Goal: Task Accomplishment & Management: Manage account settings

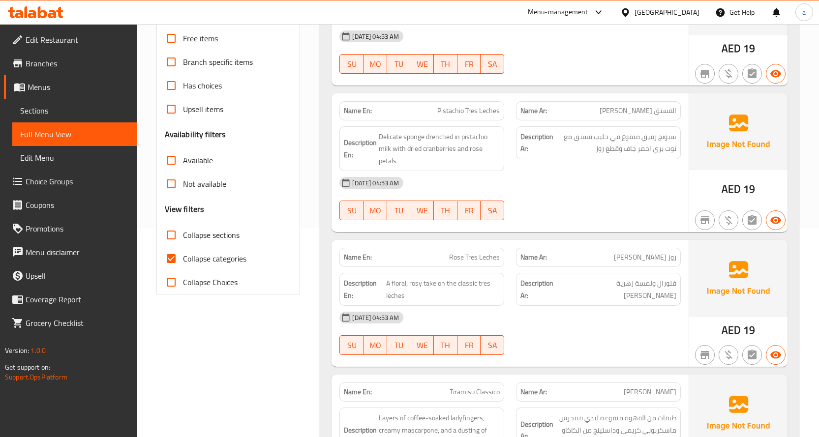
scroll to position [295, 0]
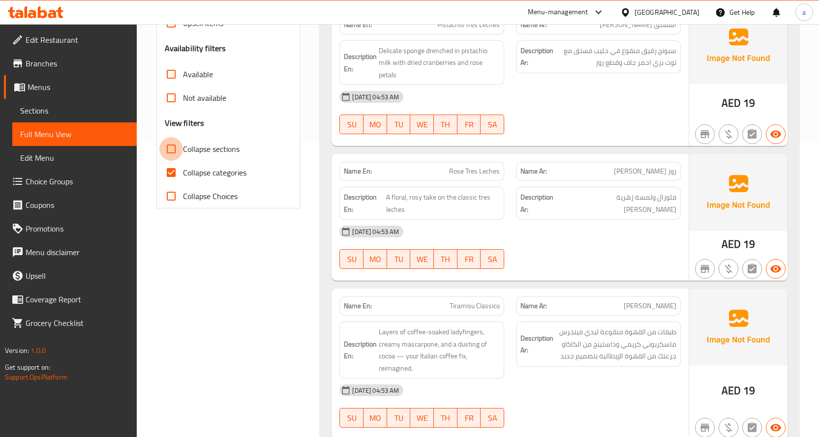
click at [174, 153] on input "Collapse sections" at bounding box center [171, 149] width 24 height 24
checkbox input "true"
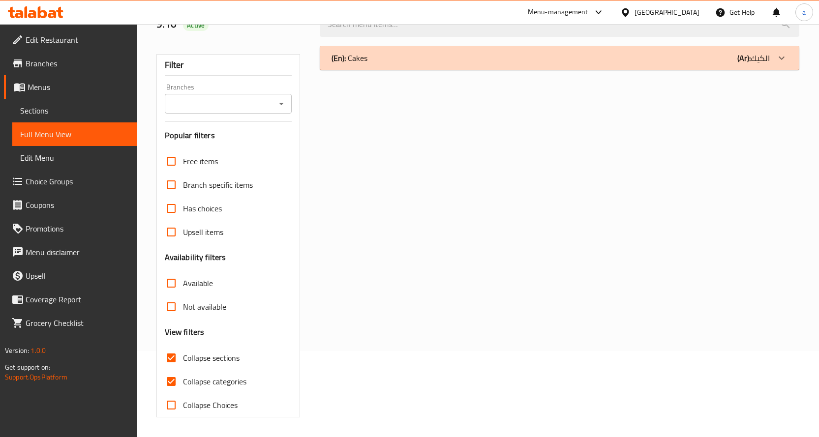
scroll to position [86, 0]
click at [176, 383] on input "Collapse categories" at bounding box center [171, 382] width 24 height 24
checkbox input "false"
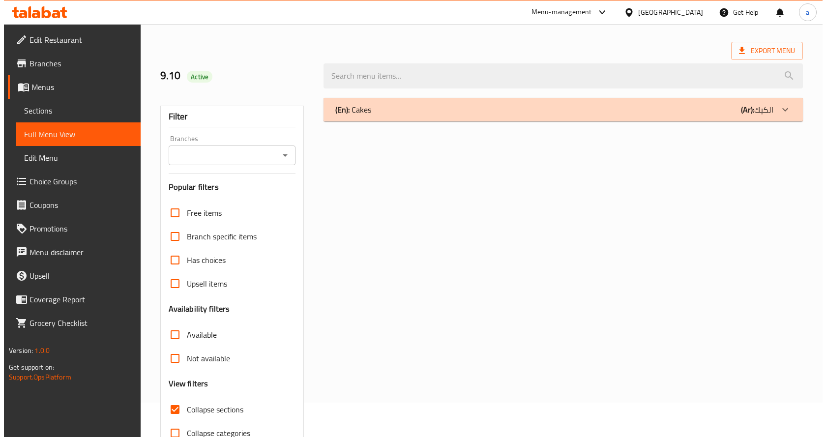
scroll to position [0, 0]
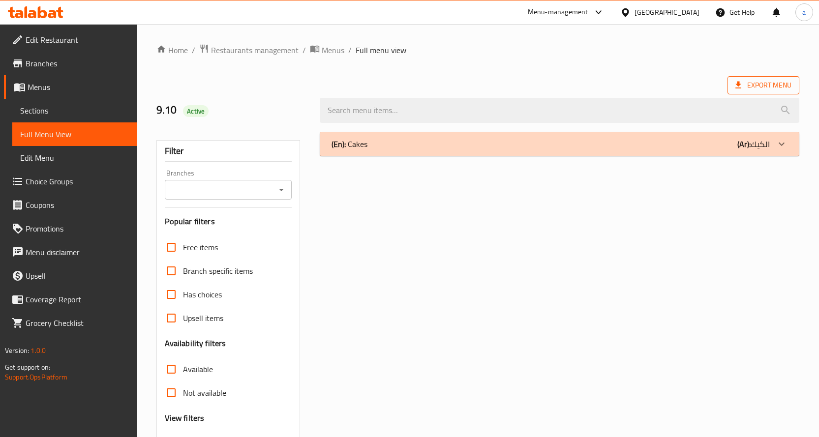
click at [768, 82] on span "Export Menu" at bounding box center [763, 85] width 56 height 12
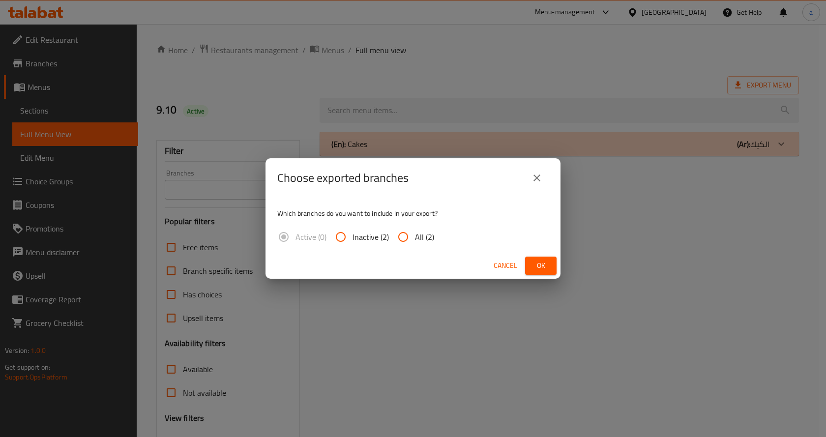
click at [397, 240] on input "All (2)" at bounding box center [403, 237] width 24 height 24
radio input "true"
click at [503, 265] on span "Cancel" at bounding box center [506, 266] width 24 height 12
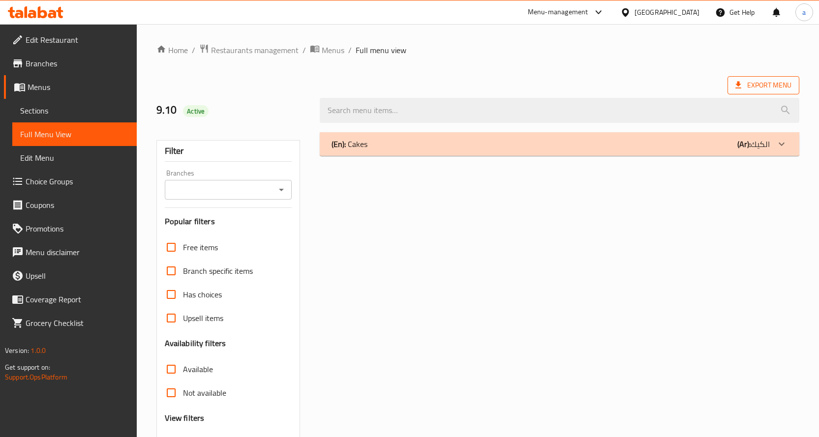
click at [748, 79] on span "Export Menu" at bounding box center [763, 85] width 56 height 12
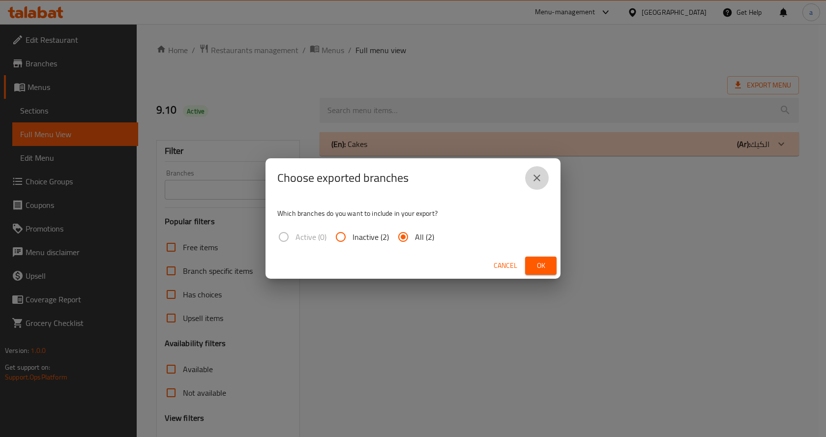
click at [538, 182] on icon "close" at bounding box center [537, 178] width 12 height 12
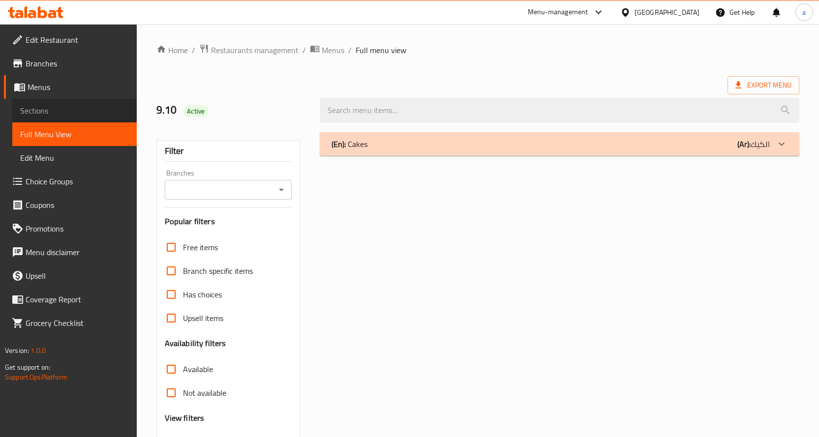
click at [81, 109] on span "Sections" at bounding box center [74, 111] width 109 height 12
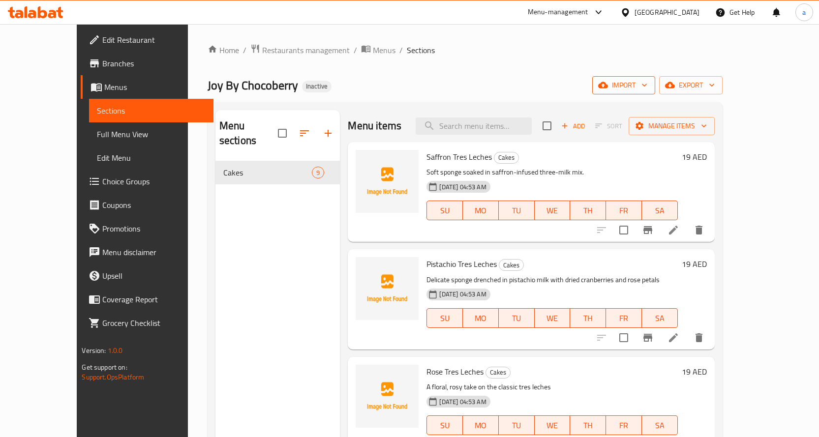
click at [608, 85] on icon "button" at bounding box center [603, 85] width 10 height 6
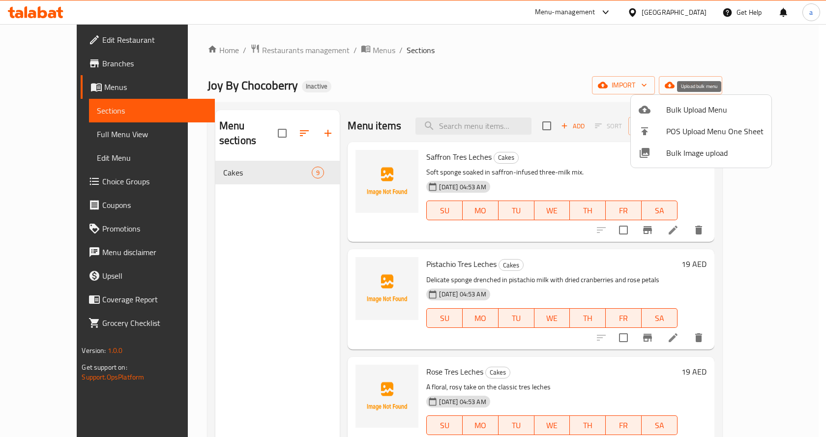
click at [702, 116] on span "Bulk Upload Menu" at bounding box center [714, 110] width 97 height 12
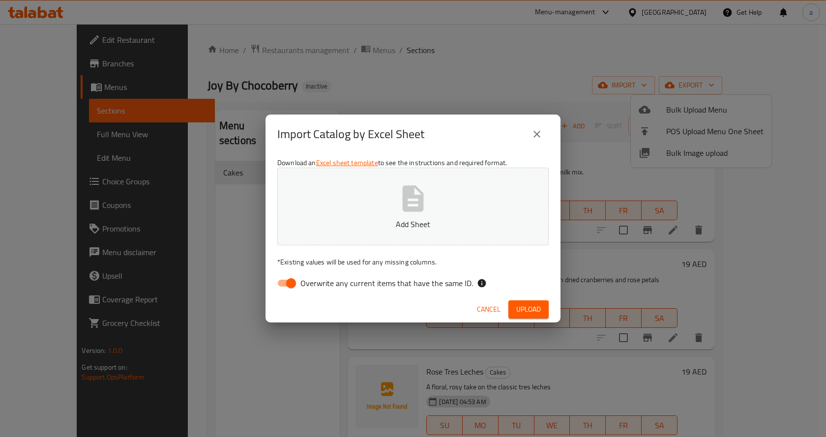
click at [414, 286] on span "Overwrite any current items that have the same ID." at bounding box center [386, 283] width 173 height 12
click at [319, 286] on input "Overwrite any current items that have the same ID." at bounding box center [291, 283] width 56 height 19
checkbox input "false"
click at [476, 189] on button "Add Sheet" at bounding box center [412, 207] width 271 height 78
click at [533, 314] on span "Upload" at bounding box center [528, 309] width 25 height 12
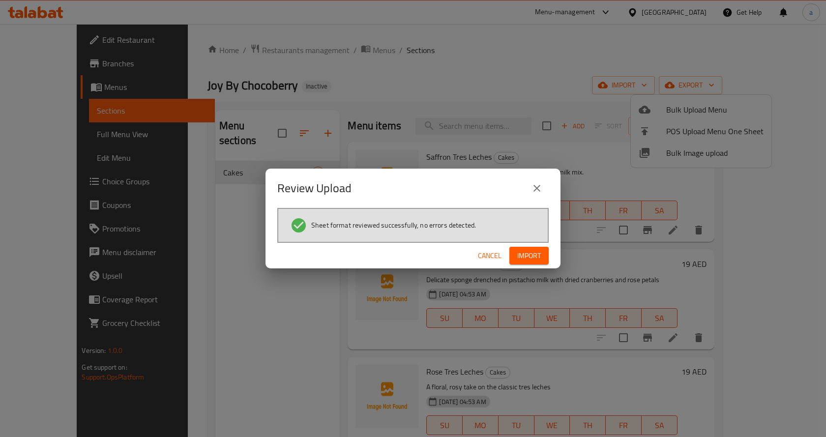
click at [547, 262] on button "Import" at bounding box center [528, 256] width 39 height 18
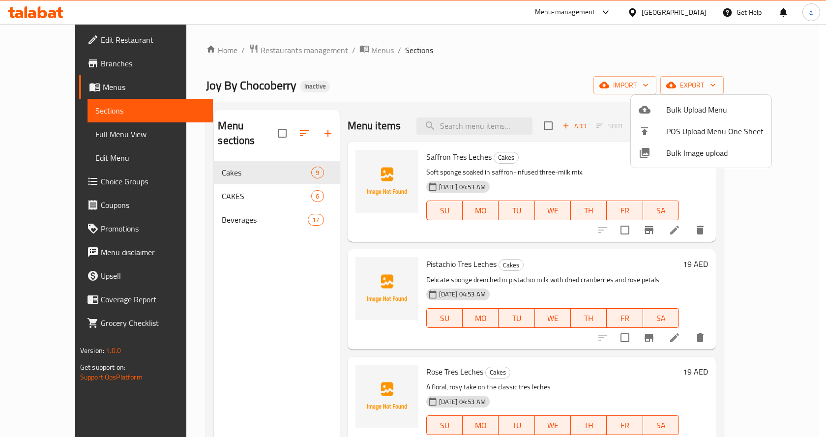
click at [469, 63] on div at bounding box center [413, 218] width 826 height 437
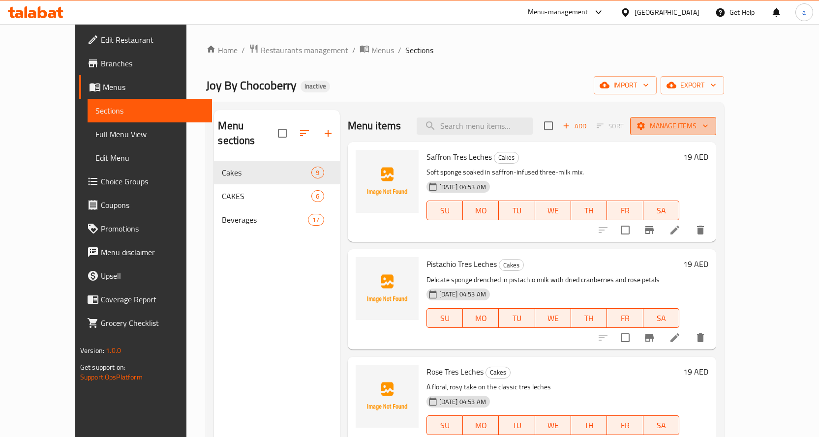
click at [708, 123] on span "Manage items" at bounding box center [673, 126] width 70 height 12
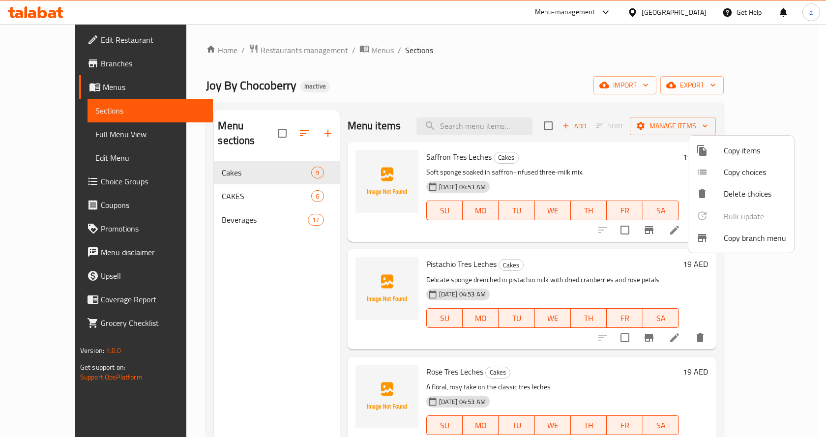
click at [742, 153] on span "Copy items" at bounding box center [755, 151] width 62 height 12
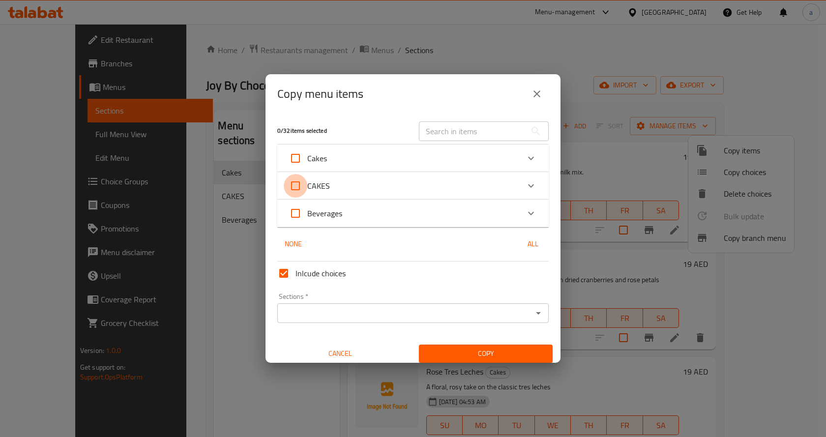
click at [294, 182] on input "CAKES" at bounding box center [296, 186] width 24 height 24
checkbox input "true"
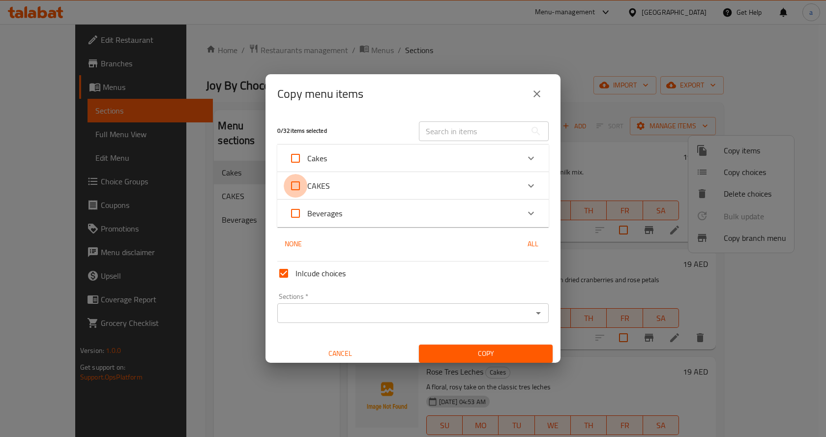
checkbox input "true"
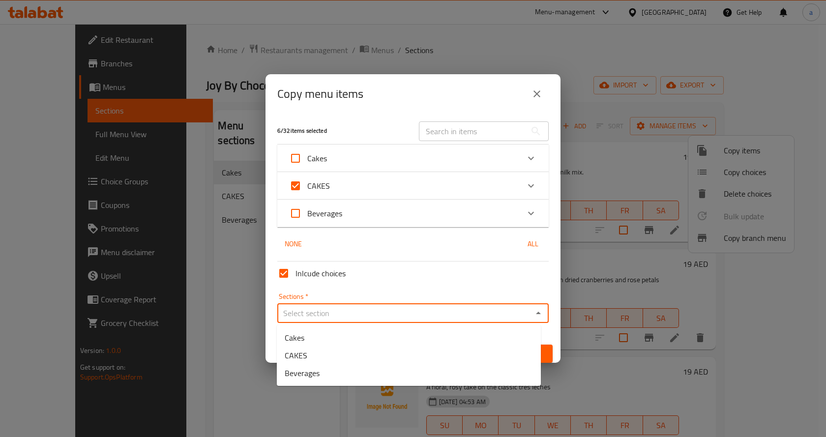
click at [381, 318] on input "Sections   *" at bounding box center [404, 313] width 249 height 14
click at [338, 335] on li "Cakes" at bounding box center [409, 338] width 264 height 18
type input "Cakes"
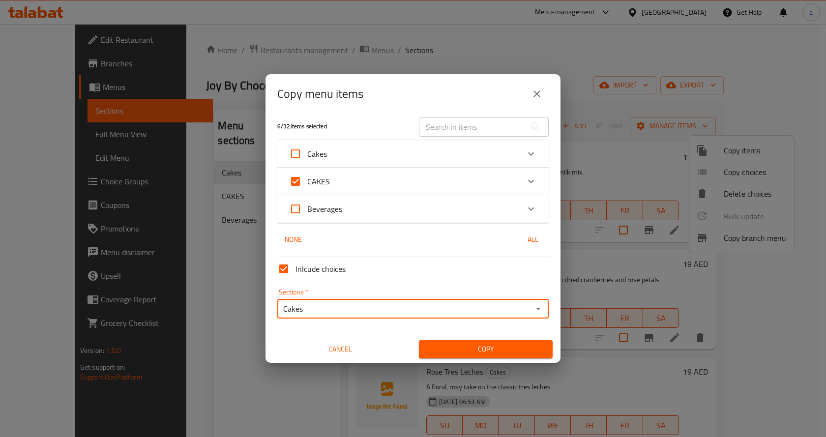
scroll to position [6, 0]
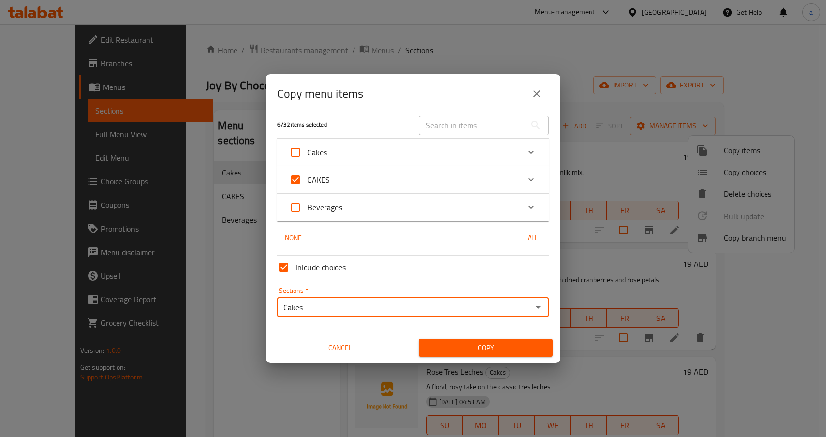
click at [475, 349] on span "Copy" at bounding box center [486, 348] width 118 height 12
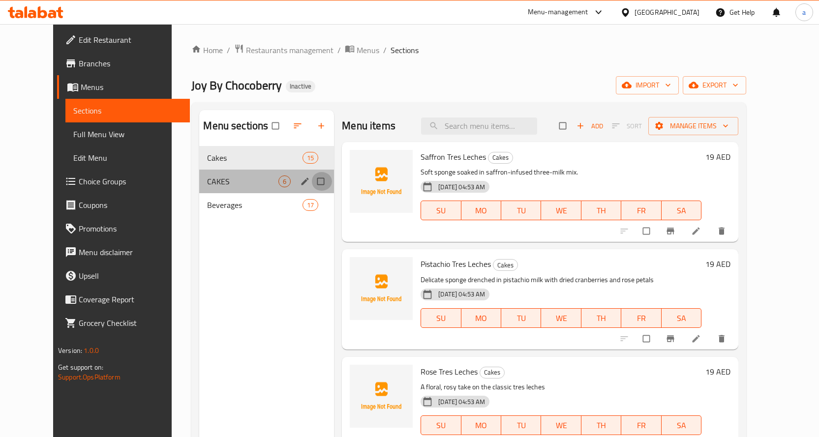
click at [311, 182] on input "Menu sections" at bounding box center [321, 181] width 21 height 19
checkbox input "true"
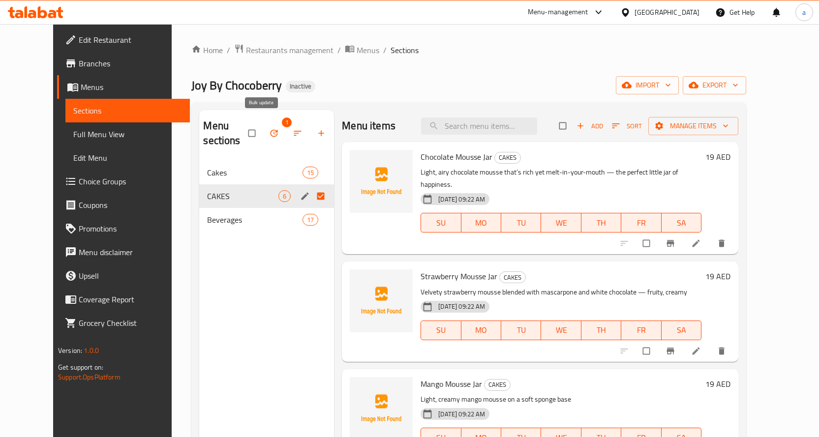
click at [268, 123] on button "button" at bounding box center [275, 133] width 24 height 22
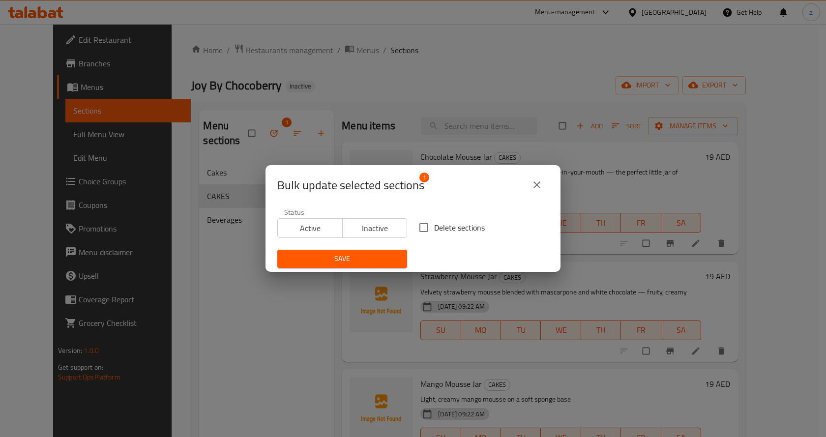
click at [426, 223] on input "Delete sections" at bounding box center [424, 227] width 21 height 21
checkbox input "true"
click at [364, 257] on span "Save" at bounding box center [342, 259] width 114 height 12
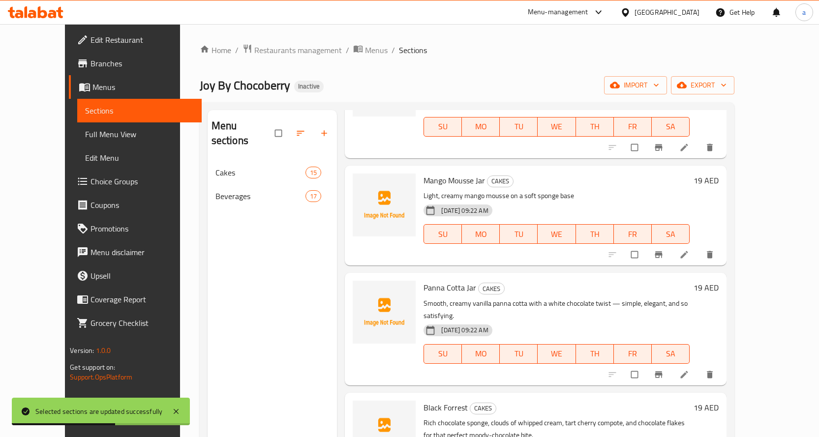
scroll to position [244, 0]
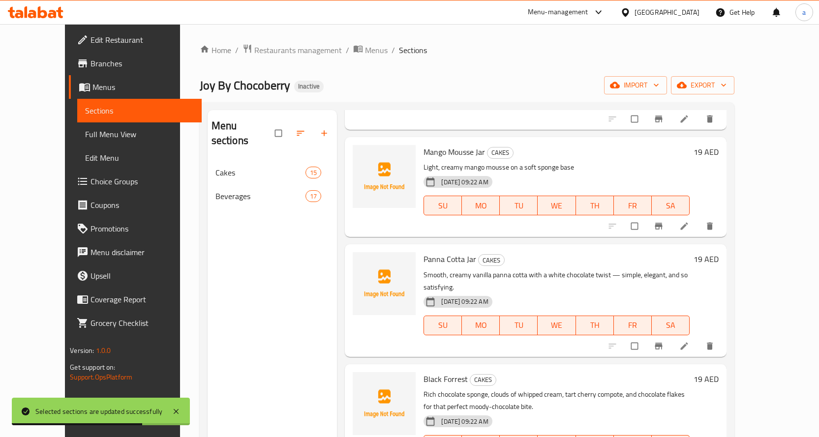
click at [85, 134] on span "Full Menu View" at bounding box center [139, 134] width 109 height 12
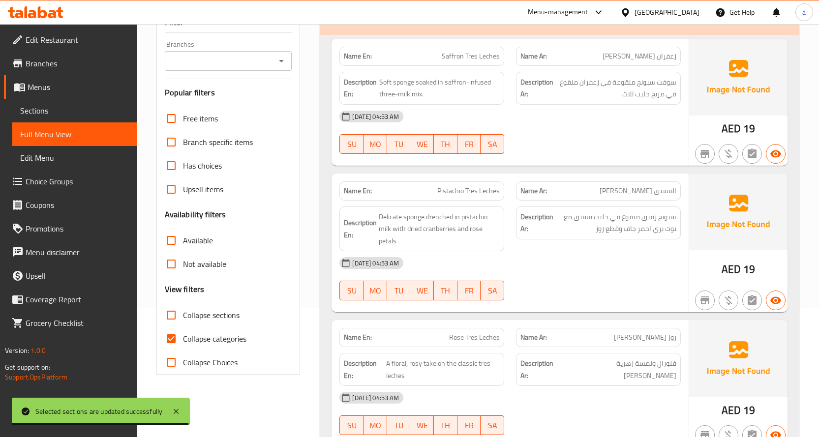
scroll to position [393, 0]
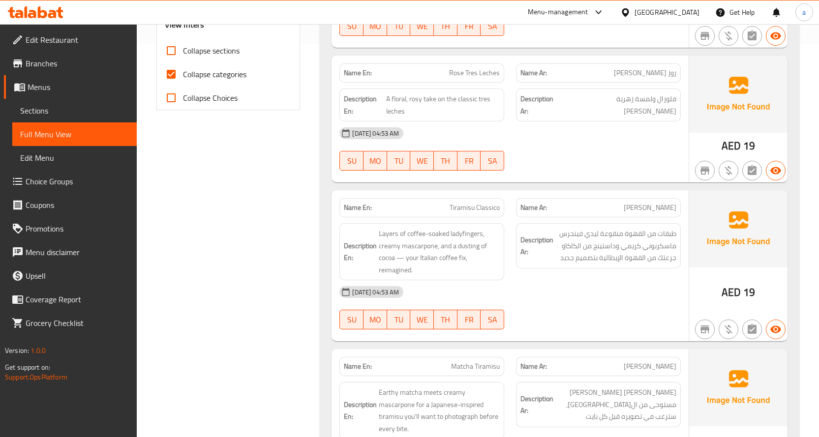
click at [166, 71] on input "Collapse categories" at bounding box center [171, 74] width 24 height 24
checkbox input "false"
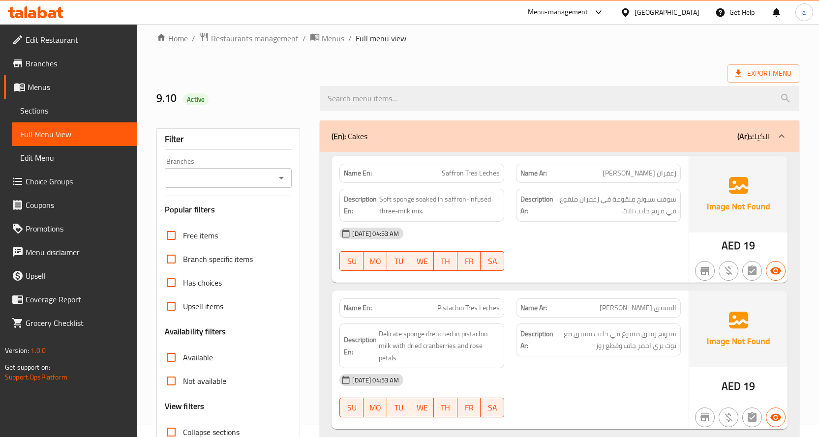
scroll to position [0, 0]
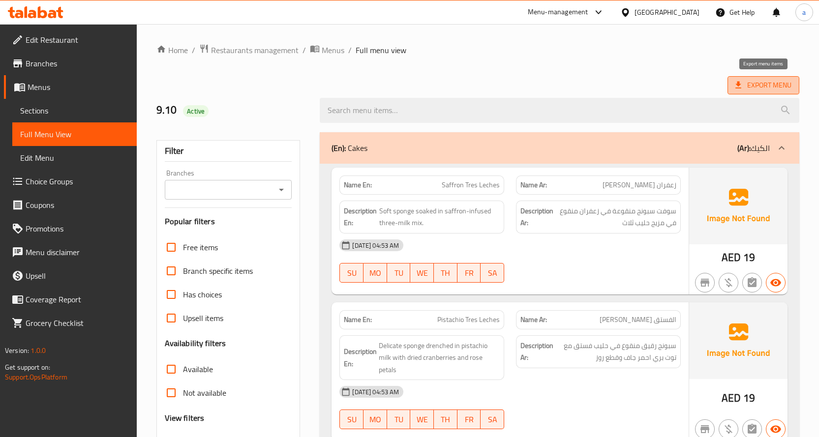
click at [757, 86] on span "Export Menu" at bounding box center [763, 85] width 56 height 12
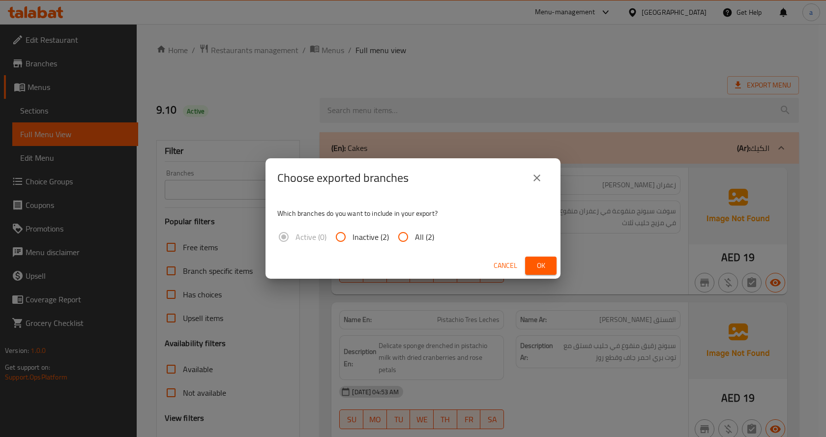
click at [417, 237] on span "All (2)" at bounding box center [424, 237] width 19 height 12
click at [415, 237] on input "All (2)" at bounding box center [403, 237] width 24 height 24
radio input "true"
click at [549, 265] on button "Ok" at bounding box center [540, 266] width 31 height 18
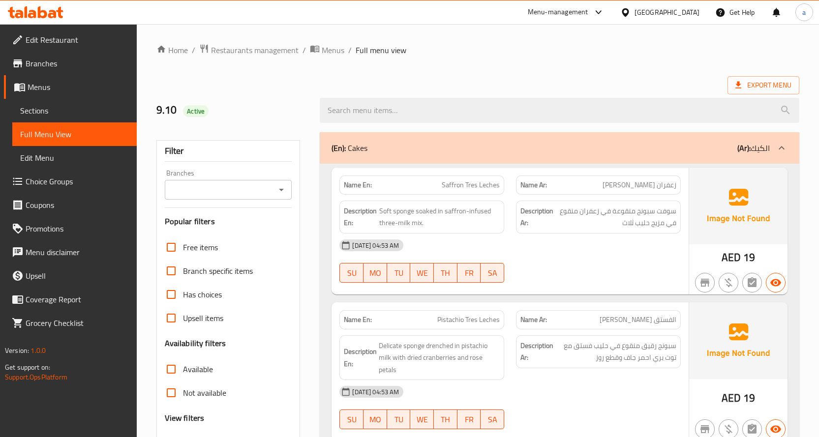
click at [777, 55] on ol "Home / Restaurants management / Menus / Full menu view" at bounding box center [477, 50] width 643 height 13
click at [784, 90] on span "Export Menu" at bounding box center [763, 85] width 56 height 12
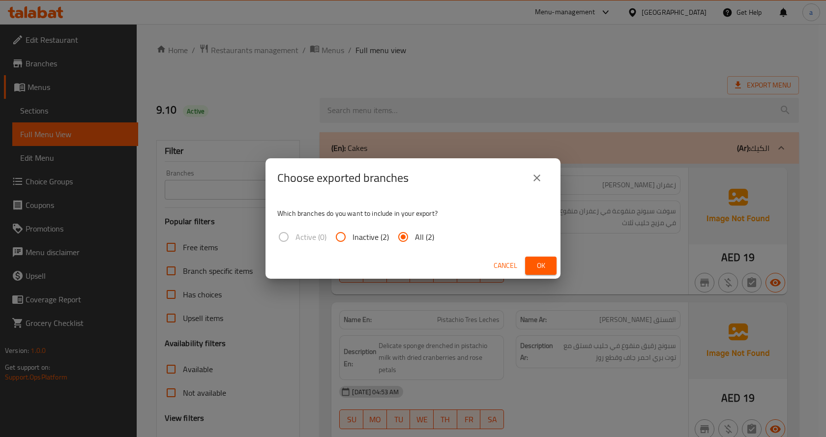
click at [541, 176] on icon "close" at bounding box center [537, 178] width 12 height 12
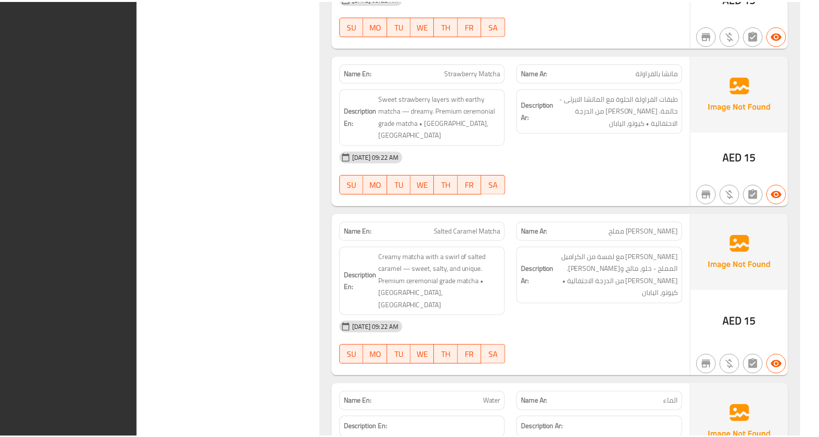
scroll to position [4455, 0]
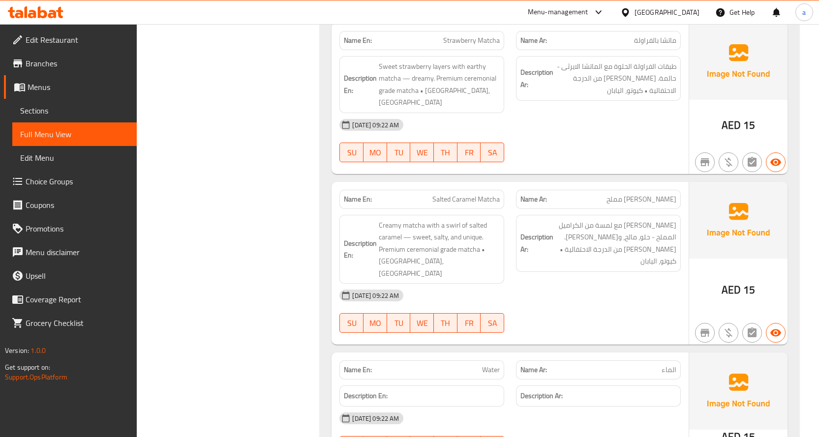
click at [109, 43] on span "Edit Restaurant" at bounding box center [77, 40] width 103 height 12
